Goal: Information Seeking & Learning: Learn about a topic

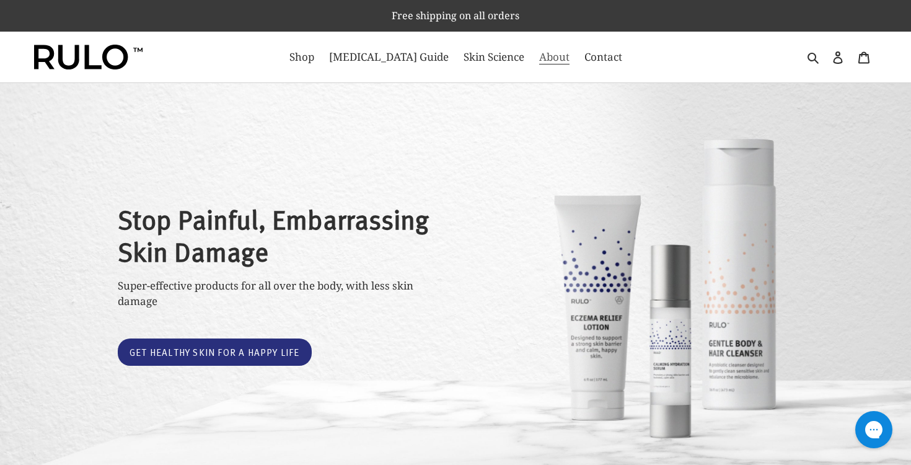
click at [533, 52] on link "About" at bounding box center [554, 57] width 43 height 20
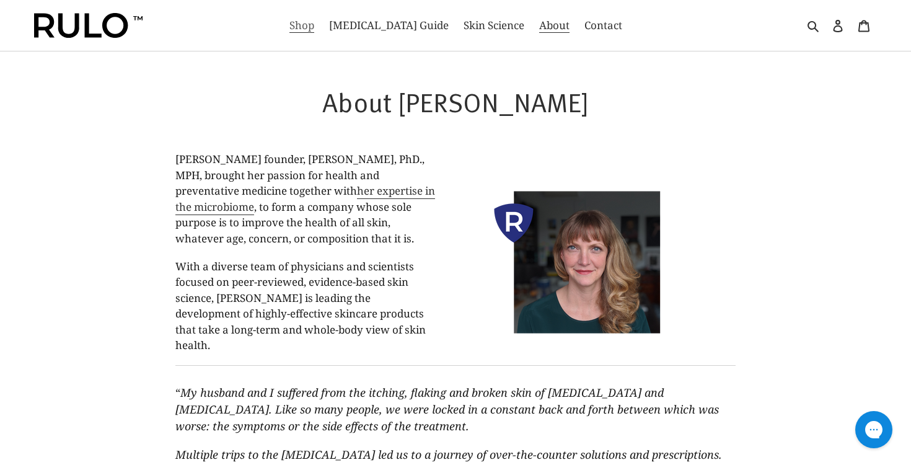
click at [314, 28] on span "Shop" at bounding box center [301, 25] width 25 height 15
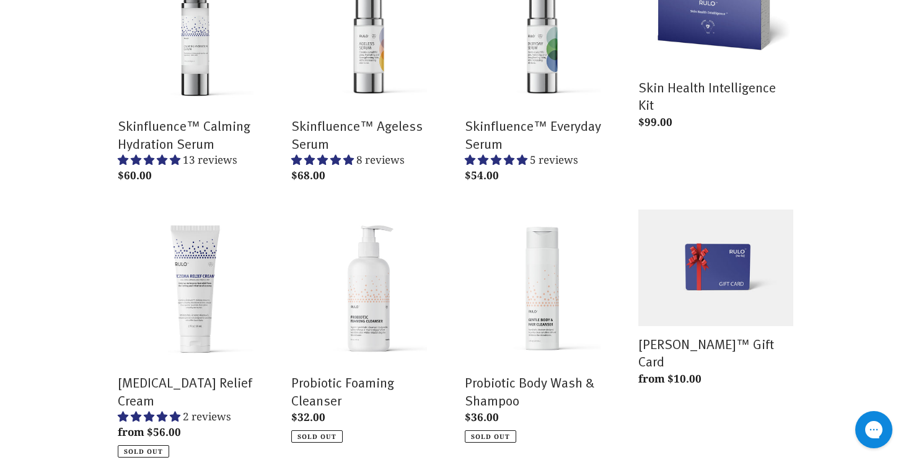
scroll to position [277, 0]
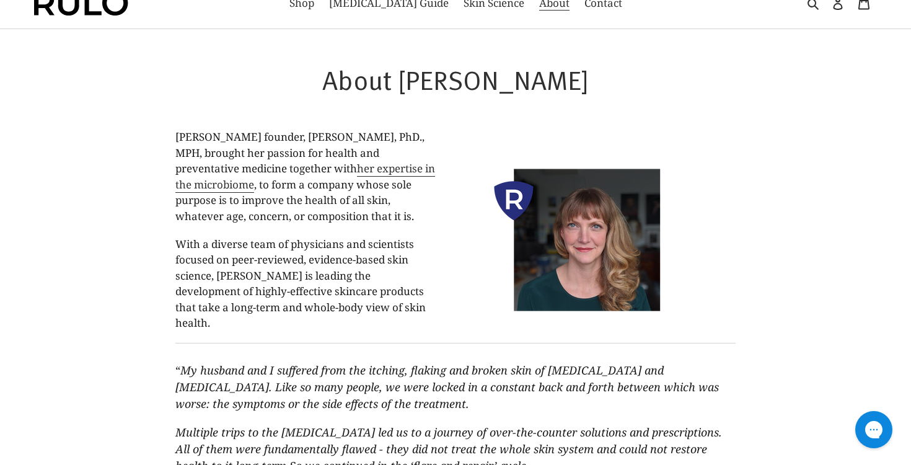
scroll to position [24, 0]
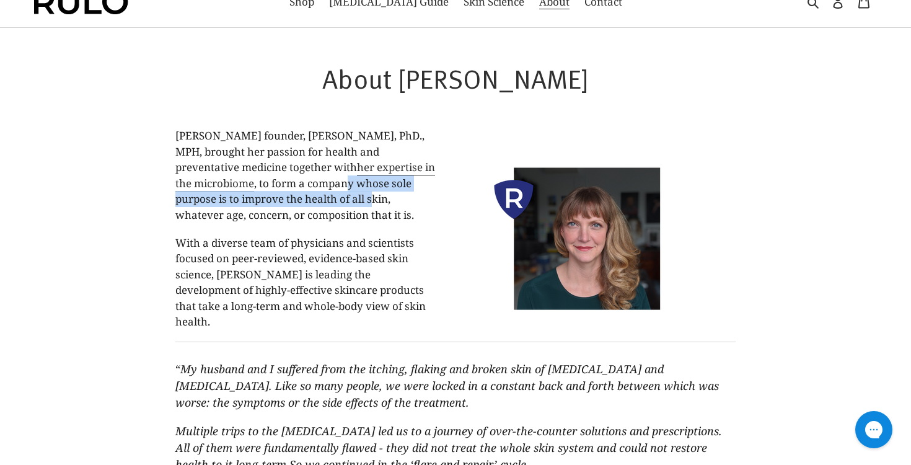
drag, startPoint x: 252, startPoint y: 184, endPoint x: 277, endPoint y: 216, distance: 40.5
click at [276, 215] on span "[PERSON_NAME] founder, [PERSON_NAME], PhD., MPH, brought her passion for health…" at bounding box center [305, 175] width 260 height 94
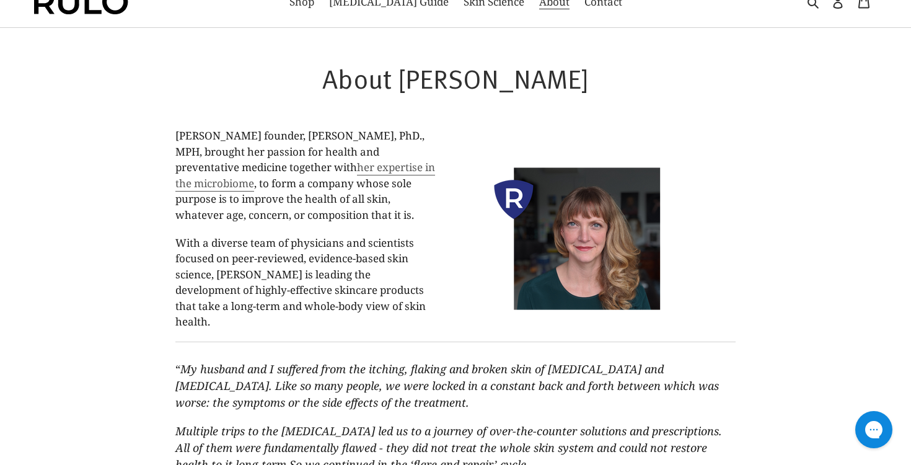
click at [326, 167] on link "her expertise in the microbiome" at bounding box center [305, 176] width 260 height 32
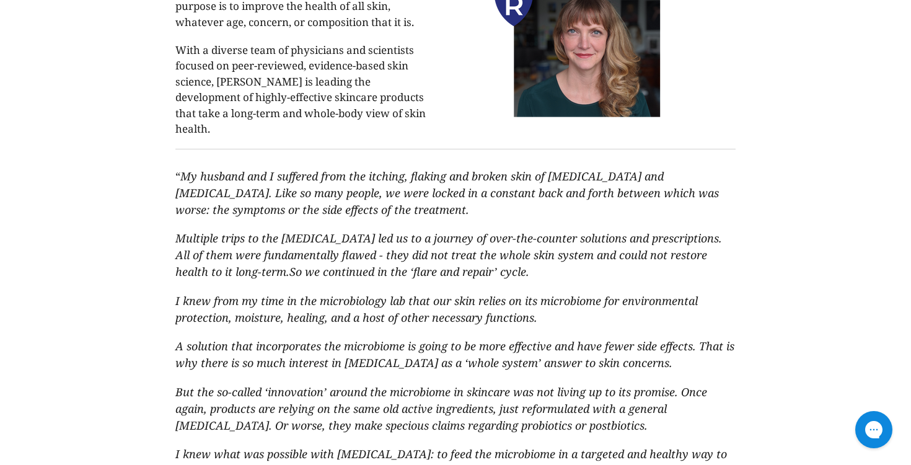
scroll to position [219, 0]
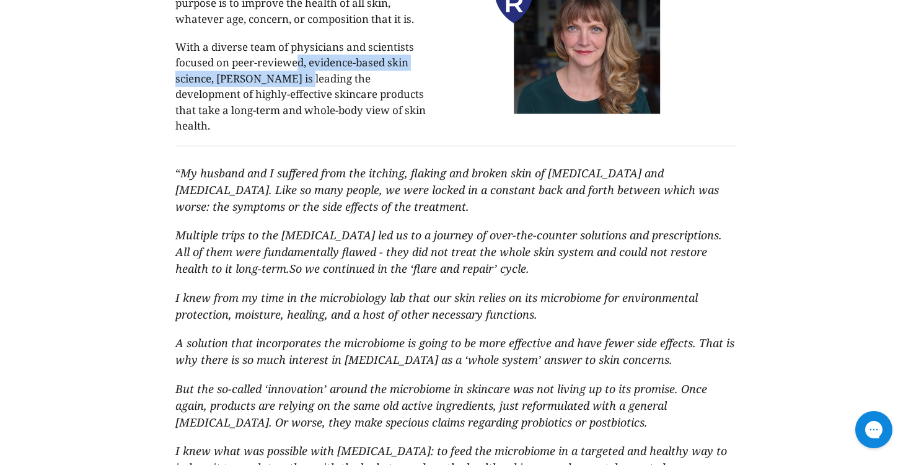
drag, startPoint x: 299, startPoint y: 64, endPoint x: 296, endPoint y: 74, distance: 9.8
click at [296, 74] on span "With a diverse team of physicians and scientists focused on peer-reviewed, evid…" at bounding box center [300, 87] width 250 height 94
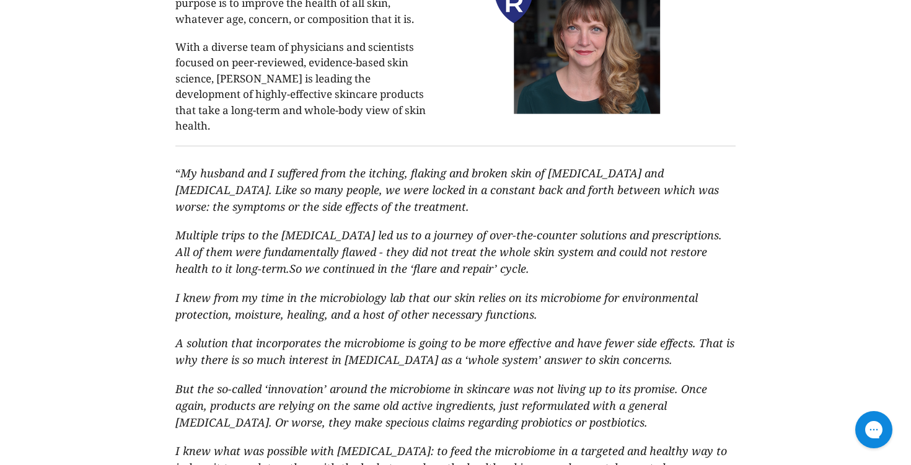
click at [295, 77] on span "With a diverse team of physicians and scientists focused on peer-reviewed, evid…" at bounding box center [300, 87] width 250 height 94
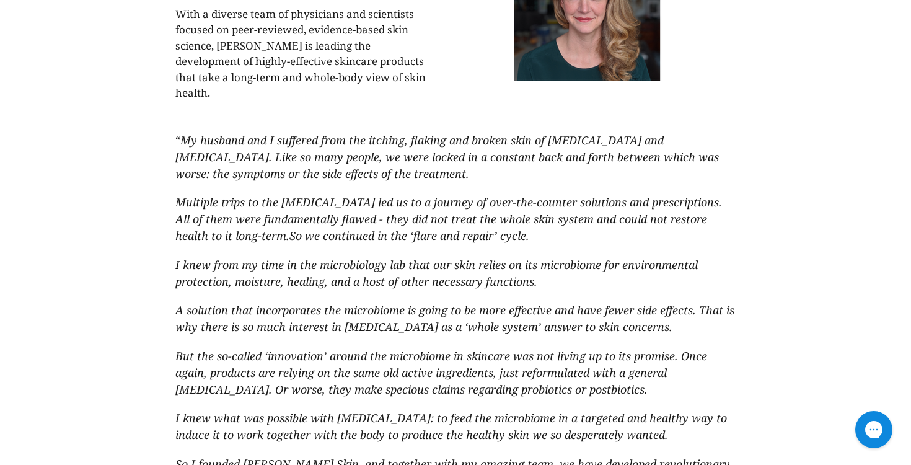
scroll to position [255, 0]
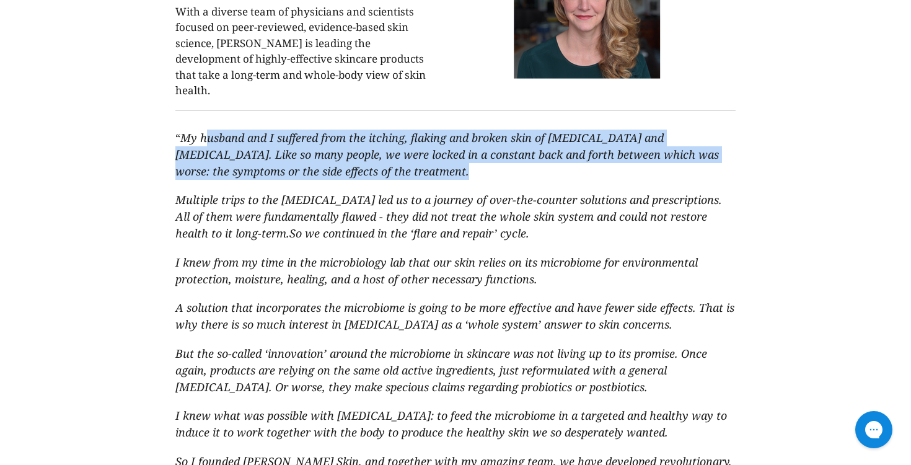
drag, startPoint x: 208, startPoint y: 120, endPoint x: 392, endPoint y: 170, distance: 191.5
click at [392, 170] on blockquote "“ My husband and I suffered from the itching, flaking and broken skin of [MEDIC…" at bounding box center [454, 398] width 559 height 577
click at [409, 255] on span "I knew from my time in the microbiology lab that our skin relies on its microbi…" at bounding box center [436, 271] width 522 height 32
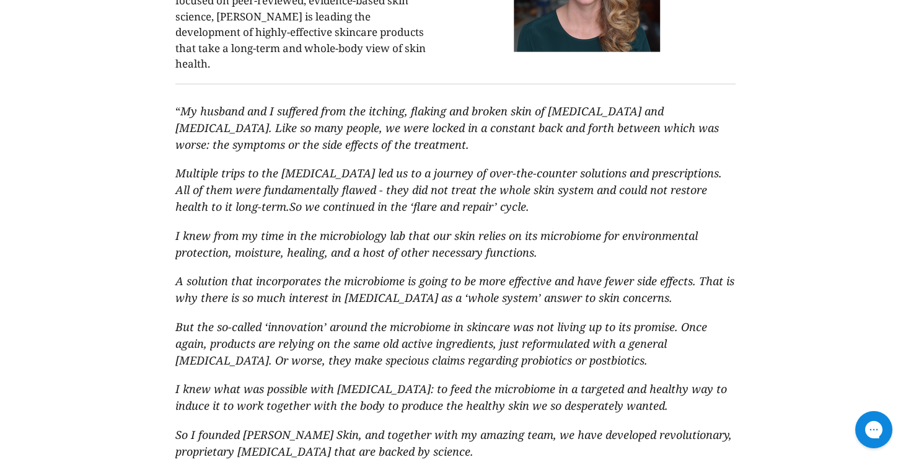
scroll to position [284, 0]
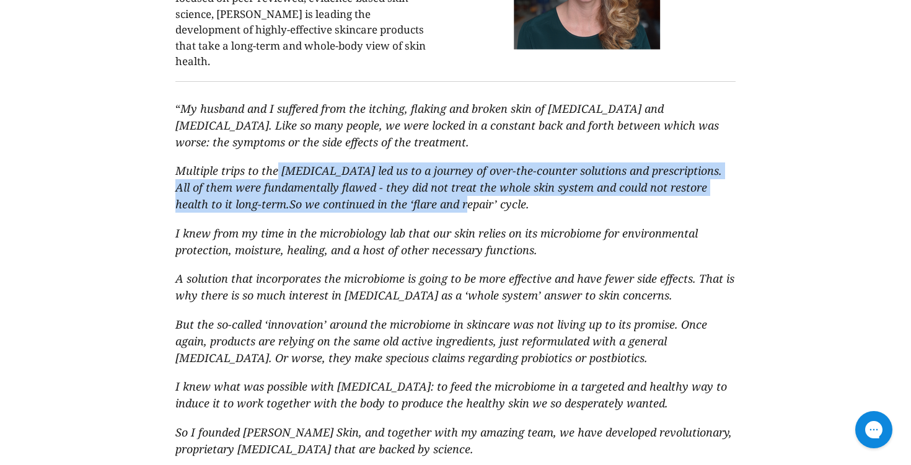
drag, startPoint x: 276, startPoint y: 149, endPoint x: 411, endPoint y: 195, distance: 142.6
click at [411, 195] on em "Multiple trips to the [MEDICAL_DATA] led us to a journey of over-the-counter so…" at bounding box center [448, 187] width 546 height 48
click at [411, 196] on span "So we continued in the ‘flare and repair’ cycle." at bounding box center [409, 203] width 240 height 15
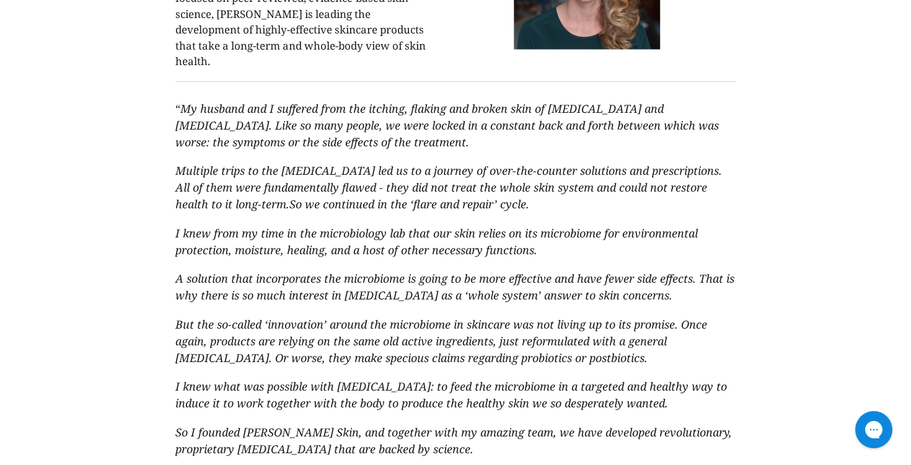
click at [411, 196] on span "So we continued in the ‘flare and repair’ cycle." at bounding box center [409, 203] width 240 height 15
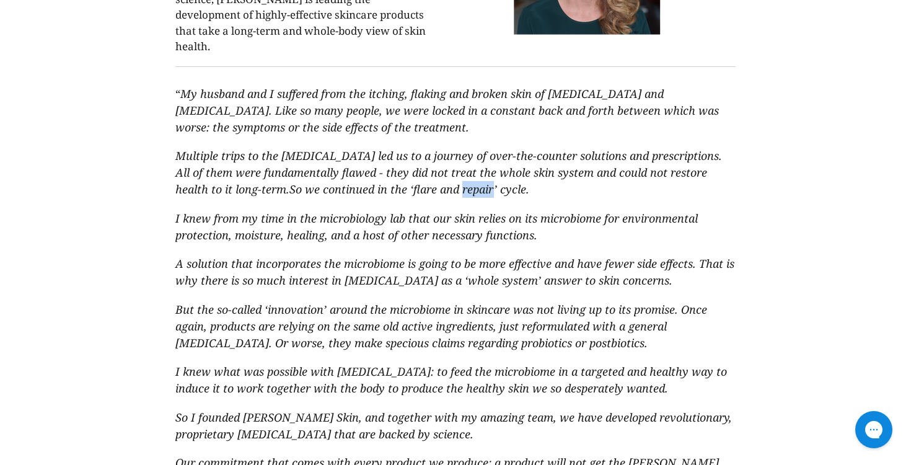
click at [408, 211] on span "I knew from my time in the microbiology lab that our skin relies on its microbi…" at bounding box center [436, 227] width 522 height 32
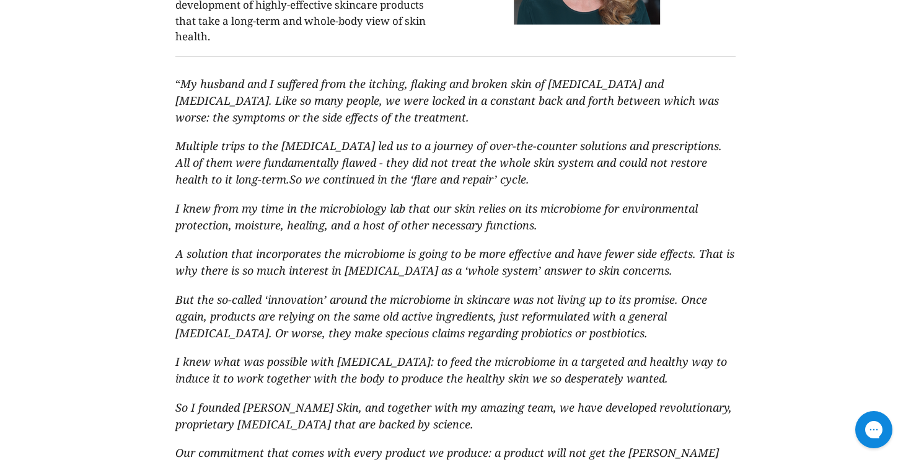
scroll to position [313, 0]
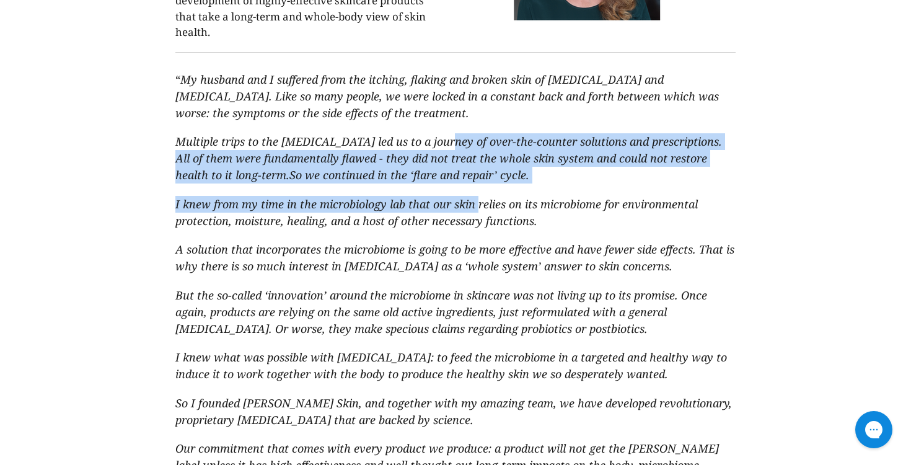
drag, startPoint x: 440, startPoint y: 132, endPoint x: 479, endPoint y: 182, distance: 63.1
click at [479, 182] on blockquote "“ My husband and I suffered from the itching, flaking and broken skin of [MEDIC…" at bounding box center [454, 340] width 559 height 577
click at [470, 209] on span "I knew from my time in the microbiology lab that our skin relies on its microbi…" at bounding box center [436, 212] width 522 height 32
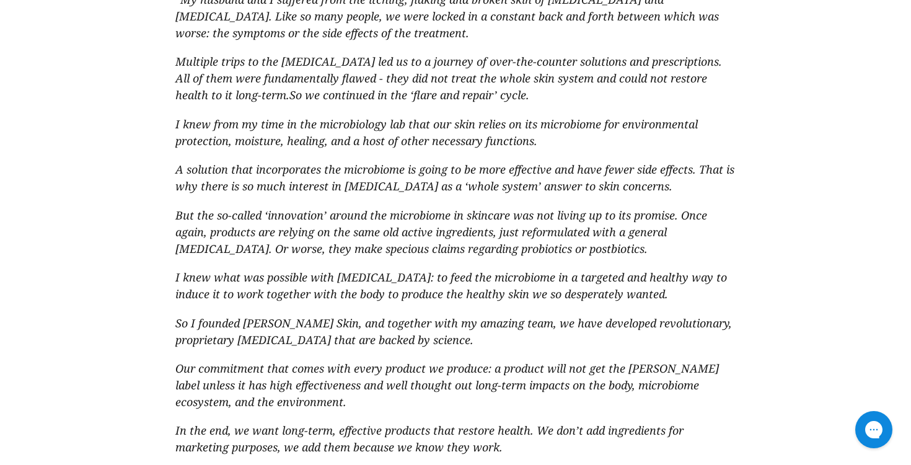
scroll to position [396, 0]
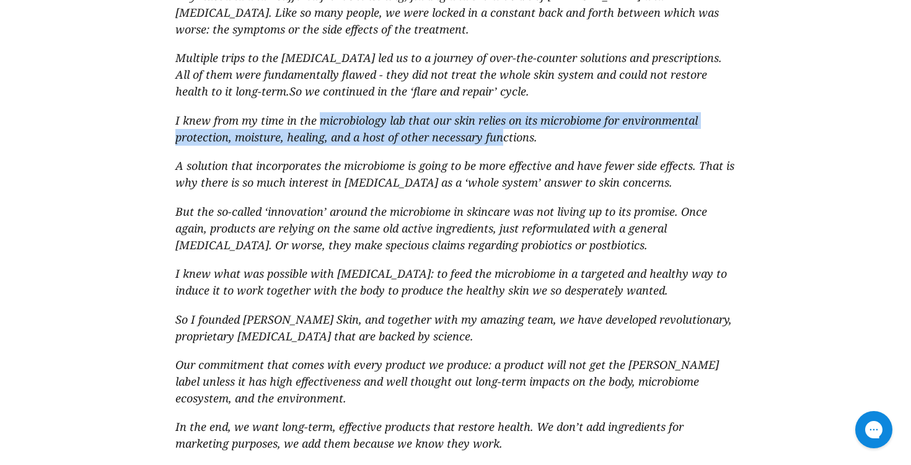
drag, startPoint x: 319, startPoint y: 105, endPoint x: 500, endPoint y: 125, distance: 181.9
click at [504, 125] on span "I knew from my time in the microbiology lab that our skin relies on its microbi…" at bounding box center [436, 129] width 522 height 32
click at [500, 125] on span "I knew from my time in the microbiology lab that our skin relies on its microbi…" at bounding box center [436, 129] width 522 height 32
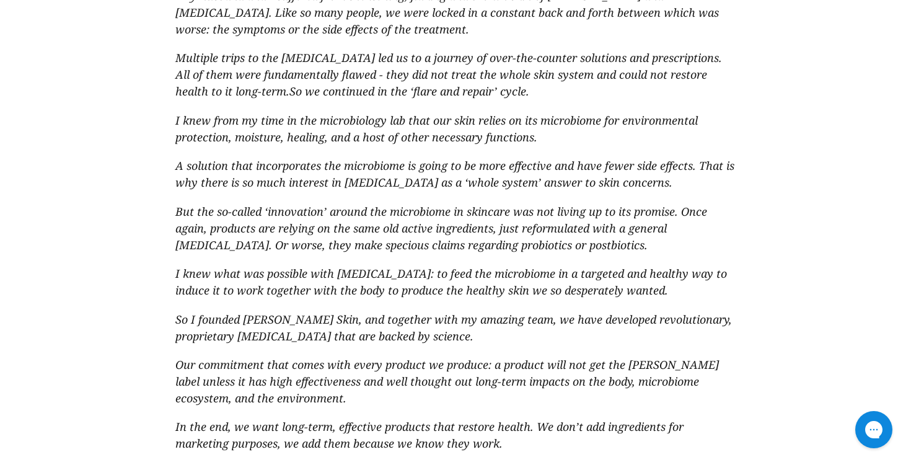
drag, startPoint x: 502, startPoint y: 105, endPoint x: 510, endPoint y: 128, distance: 24.3
click at [510, 128] on span "I knew from my time in the microbiology lab that our skin relies on its microbi…" at bounding box center [436, 129] width 522 height 32
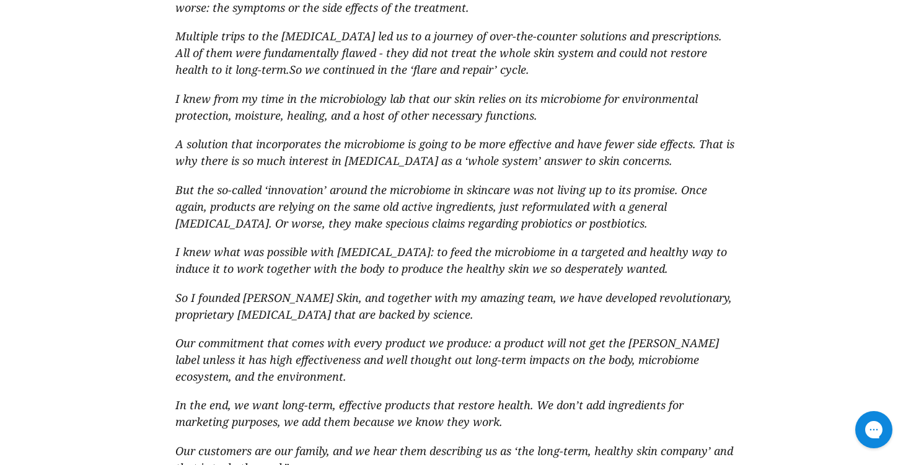
scroll to position [425, 0]
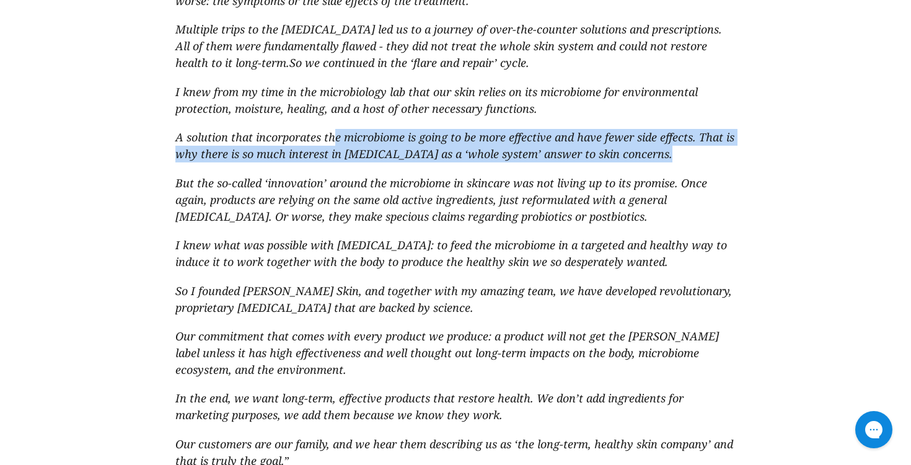
drag, startPoint x: 333, startPoint y: 125, endPoint x: 579, endPoint y: 151, distance: 246.7
click at [579, 151] on blockquote "“ My husband and I suffered from the itching, flaking and broken skin of [MEDIC…" at bounding box center [454, 228] width 559 height 577
click at [571, 151] on blockquote "“ My husband and I suffered from the itching, flaking and broken skin of [MEDIC…" at bounding box center [454, 228] width 559 height 577
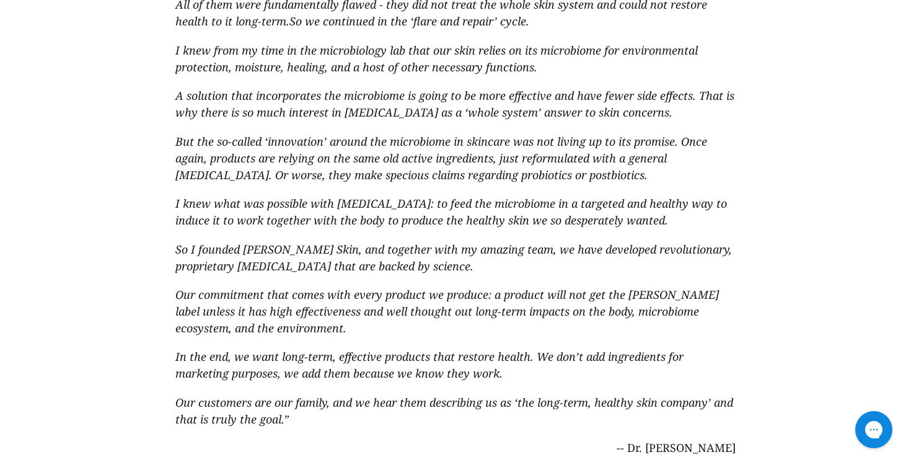
scroll to position [468, 0]
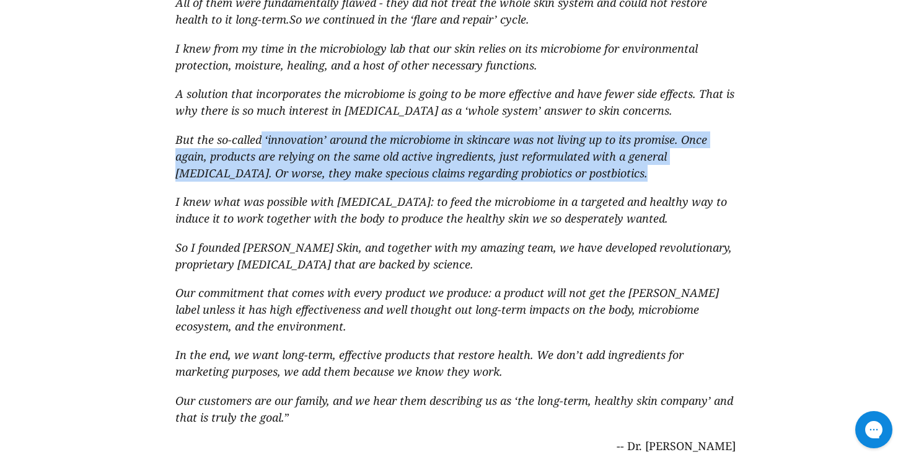
drag, startPoint x: 260, startPoint y: 125, endPoint x: 457, endPoint y: 168, distance: 201.7
click at [457, 168] on blockquote "“ My husband and I suffered from the itching, flaking and broken skin of [MEDIC…" at bounding box center [454, 185] width 559 height 577
drag, startPoint x: 382, startPoint y: 121, endPoint x: 549, endPoint y: 170, distance: 174.9
click at [549, 170] on blockquote "“ My husband and I suffered from the itching, flaking and broken skin of [MEDIC…" at bounding box center [454, 185] width 559 height 577
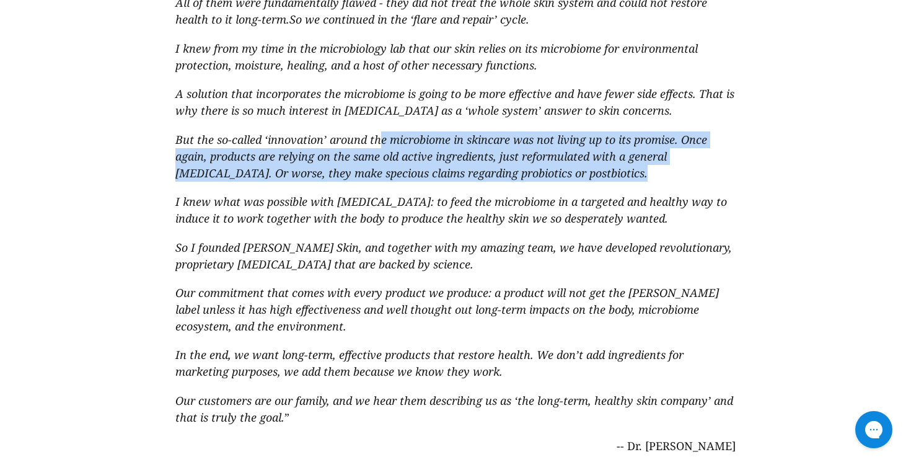
click at [548, 170] on blockquote "“ My husband and I suffered from the itching, flaking and broken skin of [MEDIC…" at bounding box center [454, 185] width 559 height 577
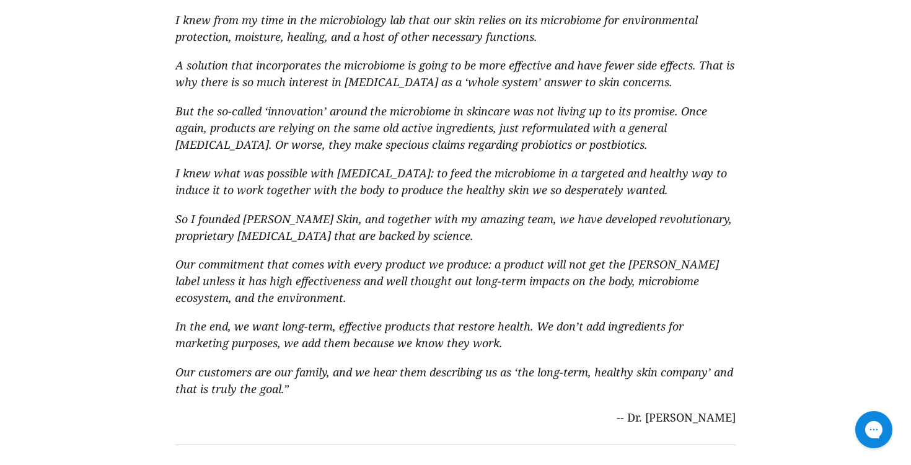
scroll to position [514, 0]
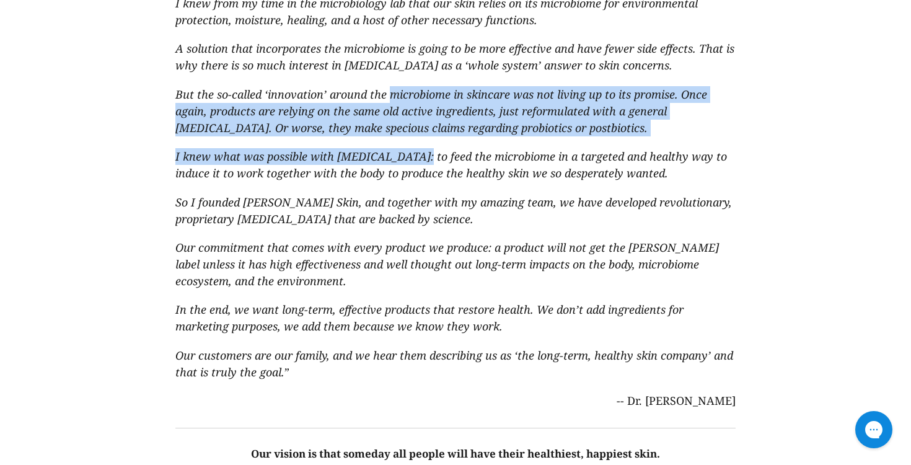
drag, startPoint x: 390, startPoint y: 78, endPoint x: 401, endPoint y: 151, distance: 73.9
click at [401, 151] on blockquote "“ My husband and I suffered from the itching, flaking and broken skin of [MEDIC…" at bounding box center [454, 139] width 559 height 577
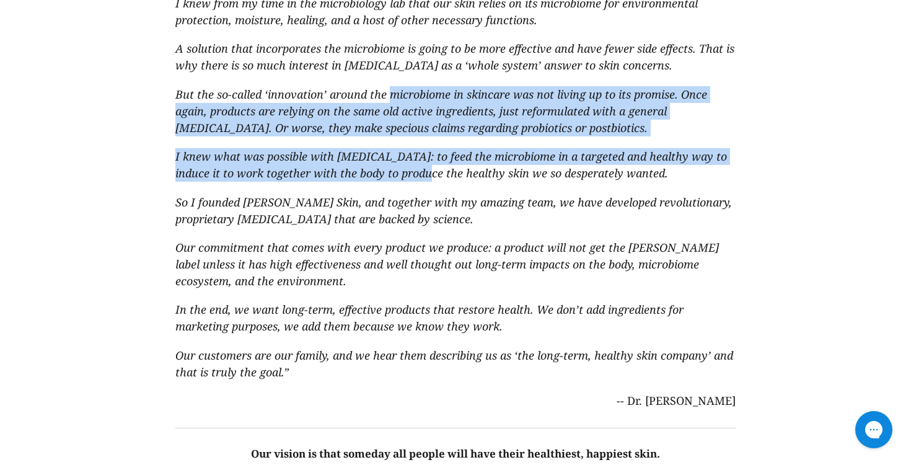
click at [401, 151] on span "I knew what was possible with [MEDICAL_DATA]: to feed the microbiome in a targe…" at bounding box center [450, 165] width 551 height 32
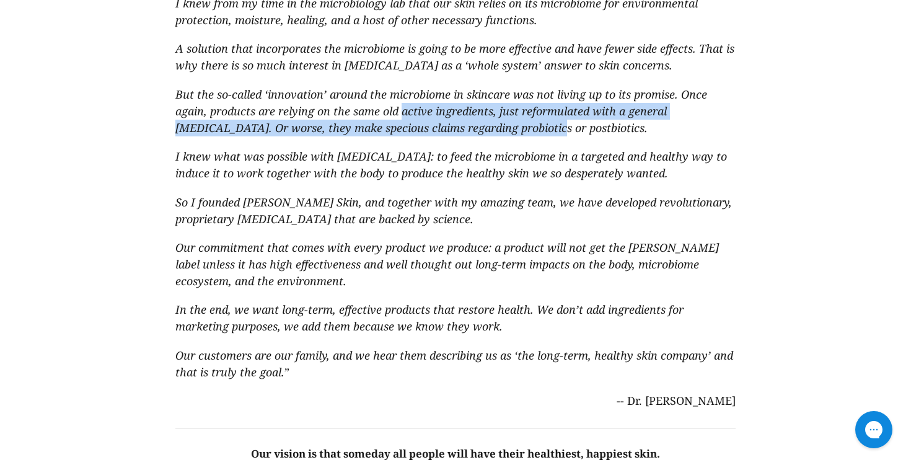
drag, startPoint x: 405, startPoint y: 92, endPoint x: 478, endPoint y: 112, distance: 76.2
click at [478, 112] on span "But the so-called ‘innovation’ around the microbiome in skincare was not living…" at bounding box center [440, 111] width 531 height 48
drag, startPoint x: 525, startPoint y: 91, endPoint x: 496, endPoint y: 115, distance: 37.4
click at [496, 115] on span "But the so-called ‘innovation’ around the microbiome in skincare was not living…" at bounding box center [440, 111] width 531 height 48
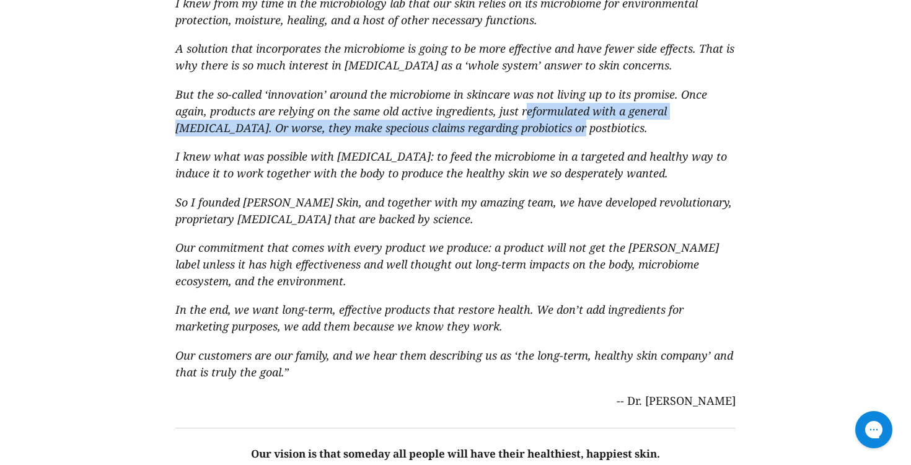
click at [496, 115] on span "But the so-called ‘innovation’ around the microbiome in skincare was not living…" at bounding box center [440, 111] width 531 height 48
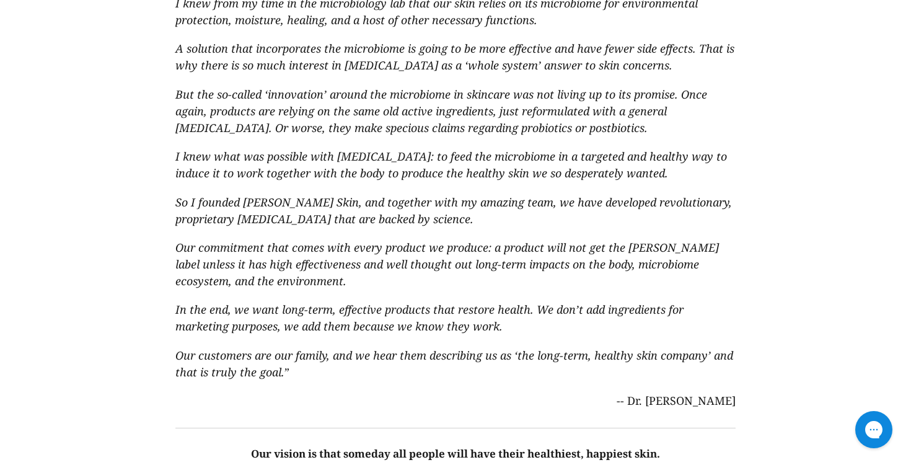
click at [496, 115] on span "But the so-called ‘innovation’ around the microbiome in skincare was not living…" at bounding box center [440, 111] width 531 height 48
click at [286, 100] on span "But the so-called ‘innovation’ around the microbiome in skincare was not living…" at bounding box center [440, 111] width 531 height 48
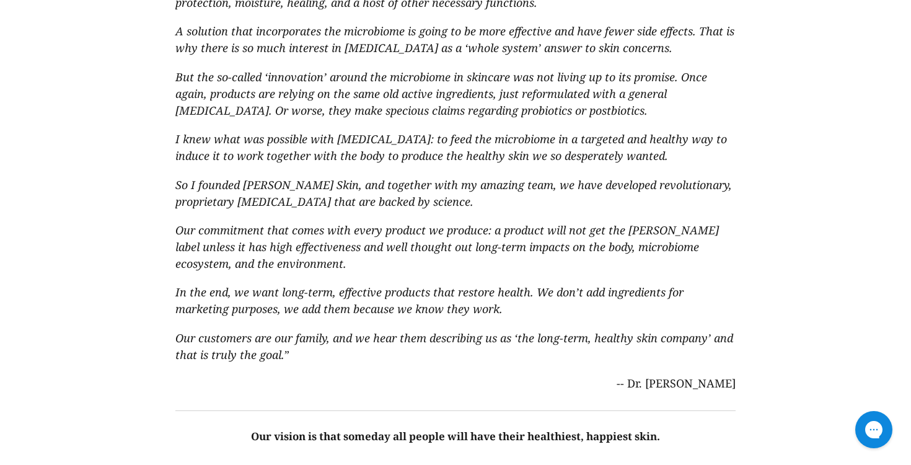
scroll to position [532, 0]
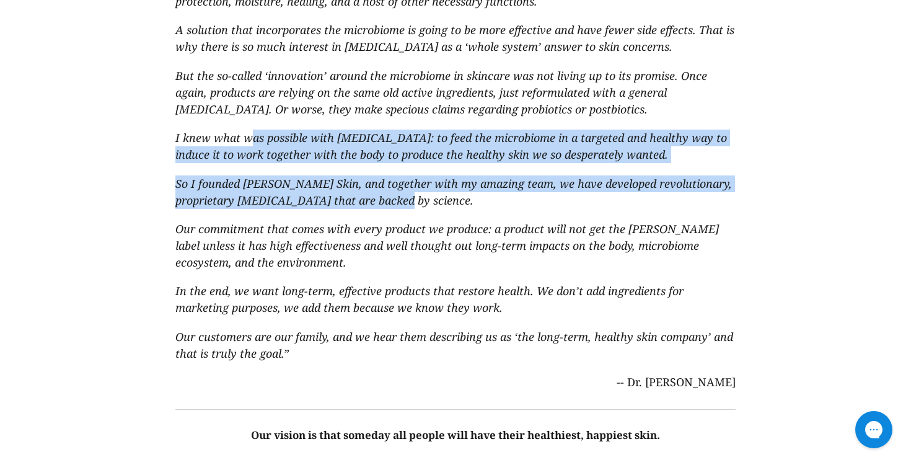
drag, startPoint x: 253, startPoint y: 126, endPoint x: 439, endPoint y: 182, distance: 193.2
click at [439, 182] on blockquote "“ My husband and I suffered from the itching, flaking and broken skin of [MEDIC…" at bounding box center [454, 121] width 559 height 577
click at [438, 182] on p "So I founded [PERSON_NAME] Skin, and together with my amazing team, we have dev…" at bounding box center [454, 191] width 559 height 33
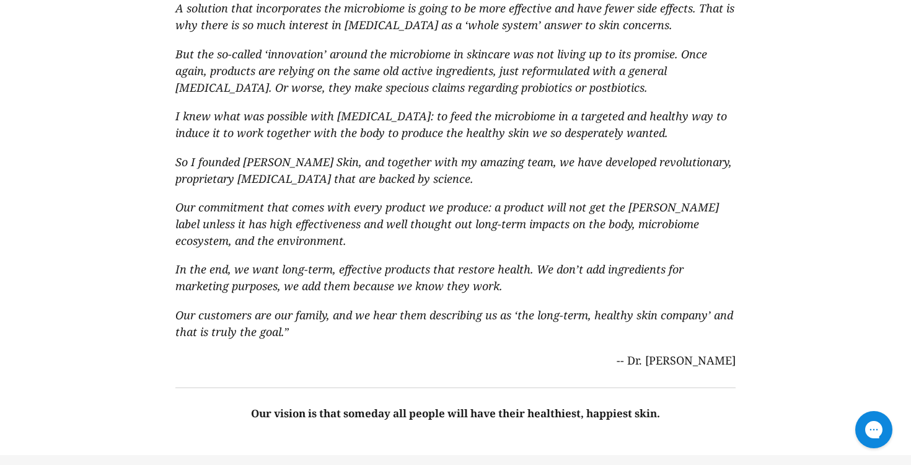
scroll to position [556, 0]
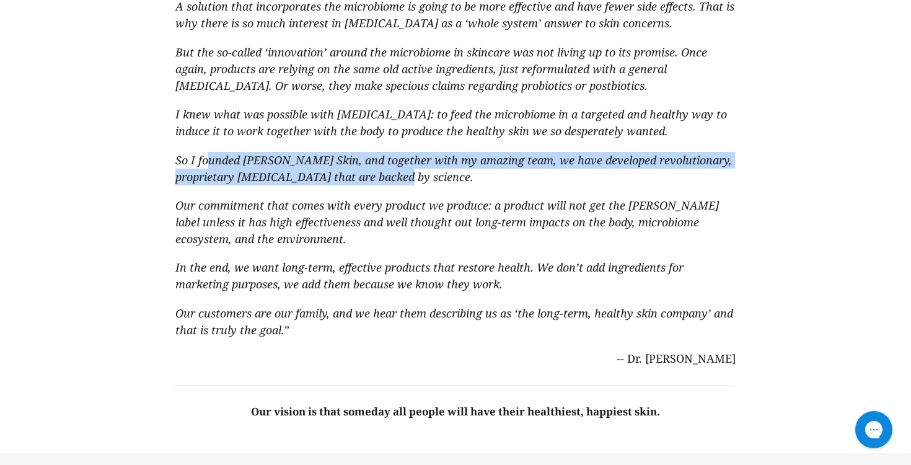
drag, startPoint x: 211, startPoint y: 142, endPoint x: 409, endPoint y: 168, distance: 199.9
click at [409, 168] on p "So I founded [PERSON_NAME] Skin, and together with my amazing team, we have dev…" at bounding box center [454, 168] width 559 height 33
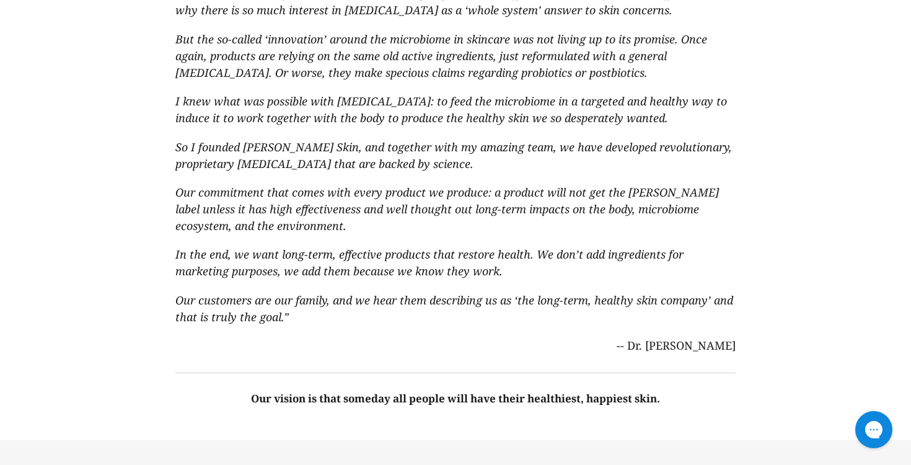
scroll to position [570, 0]
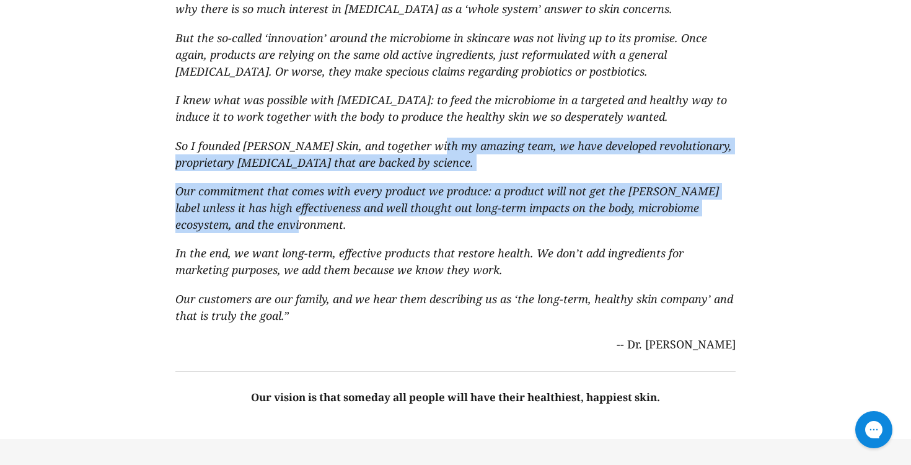
drag, startPoint x: 432, startPoint y: 129, endPoint x: 380, endPoint y: 209, distance: 95.9
click at [380, 209] on blockquote "“ My husband and I suffered from the itching, flaking and broken skin of [MEDIC…" at bounding box center [454, 83] width 559 height 577
click at [380, 209] on p "Our commitment that comes with every product we produce: a product will not get…" at bounding box center [454, 208] width 559 height 50
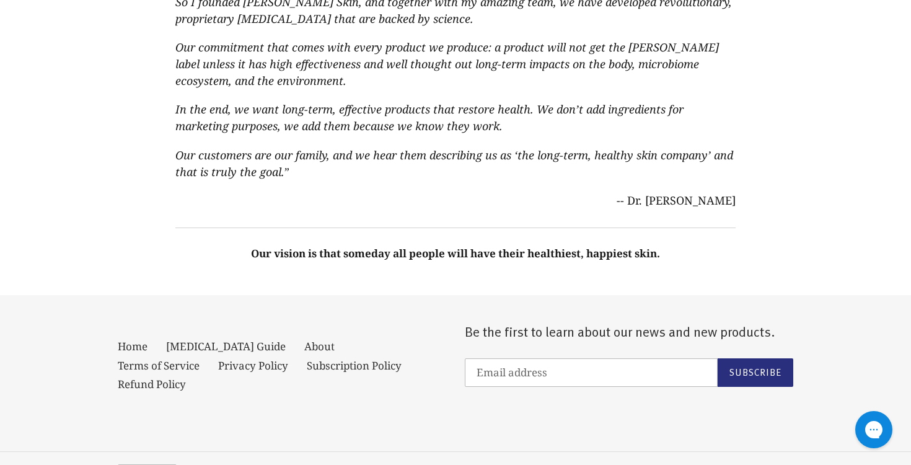
scroll to position [776, 0]
